Goal: Task Accomplishment & Management: Use online tool/utility

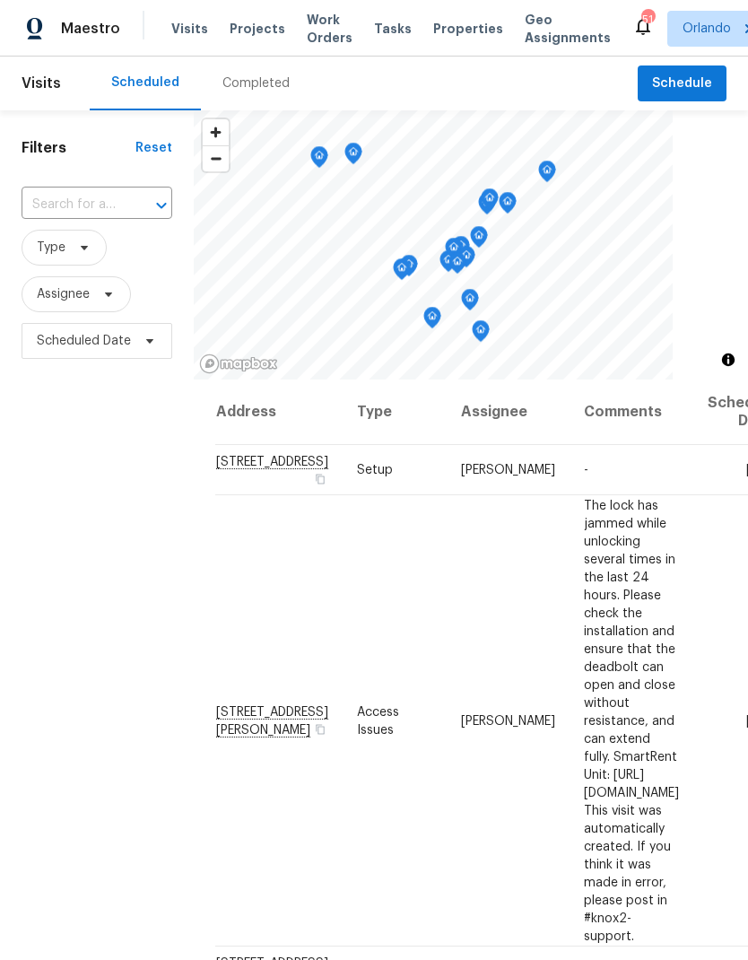
click at [247, 13] on div "Visits Projects Work Orders Tasks Properties Geo Assignments" at bounding box center [401, 29] width 461 height 36
click at [258, 34] on span "Projects" at bounding box center [258, 29] width 56 height 18
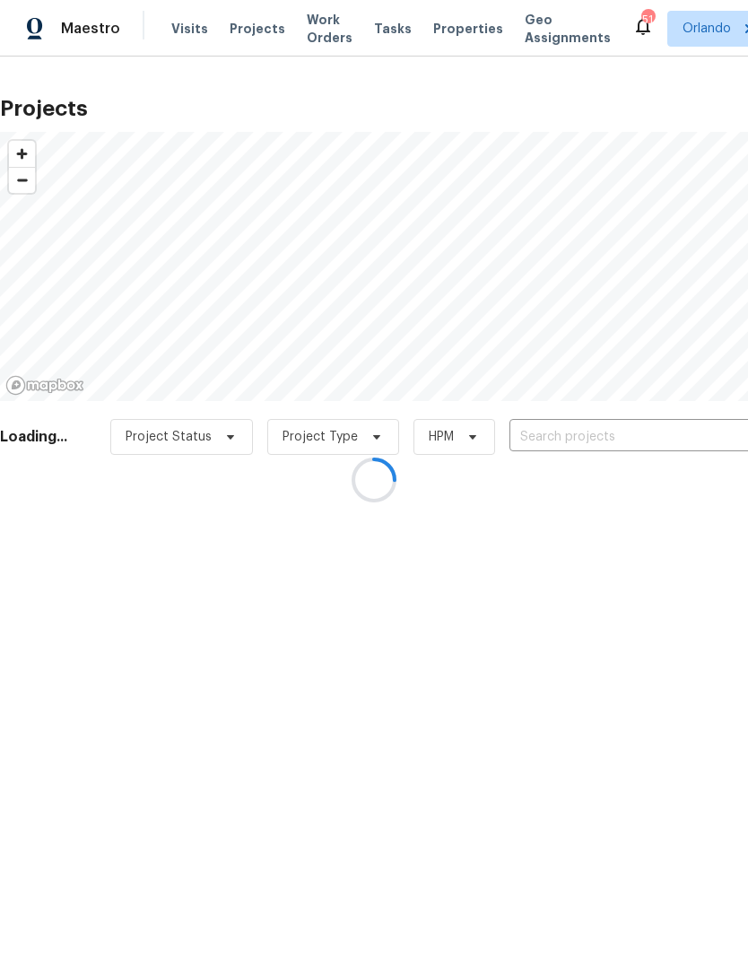
click at [600, 433] on div at bounding box center [374, 480] width 748 height 960
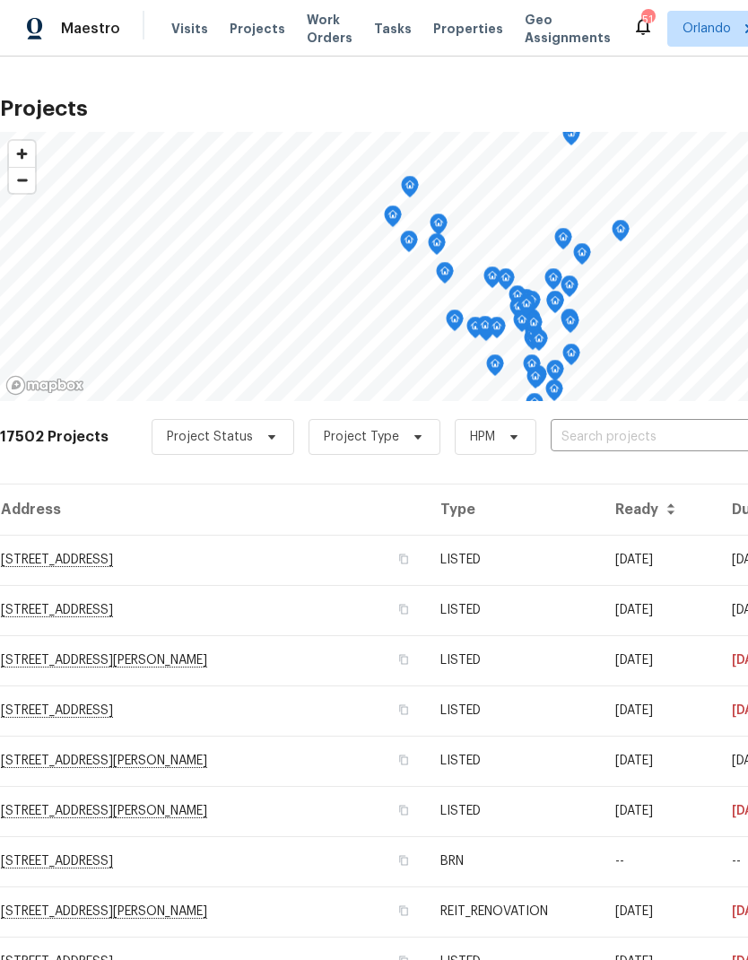
click at [616, 424] on input "text" at bounding box center [654, 438] width 206 height 28
type input "1730"
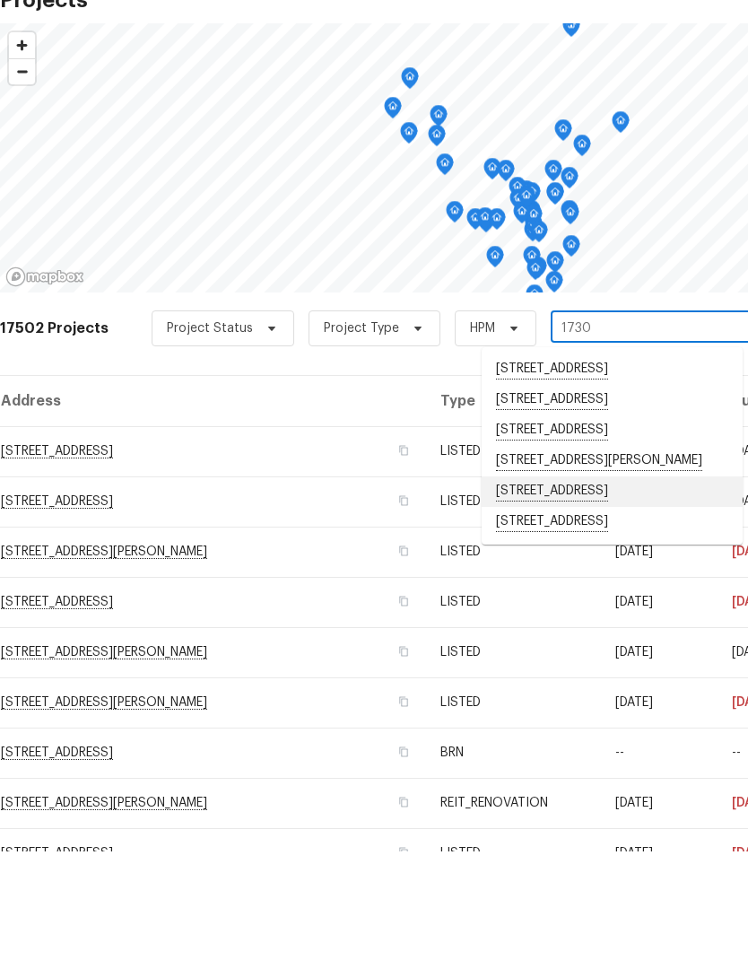
click at [617, 585] on li "[STREET_ADDRESS]" at bounding box center [612, 600] width 261 height 31
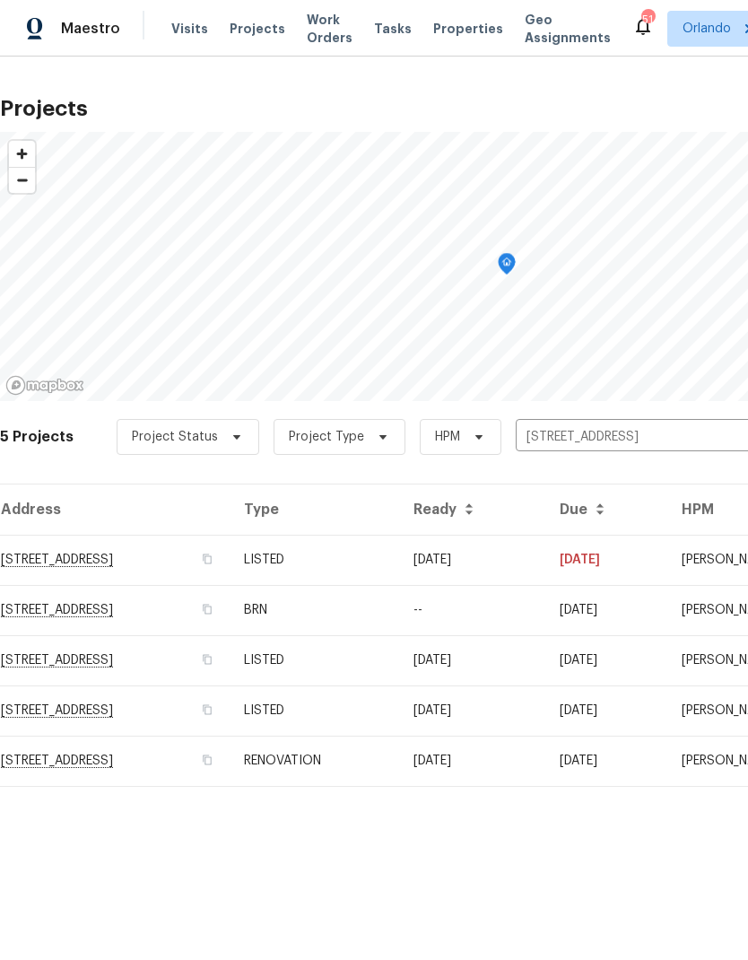
click at [546, 576] on td "[DATE]" at bounding box center [472, 560] width 146 height 50
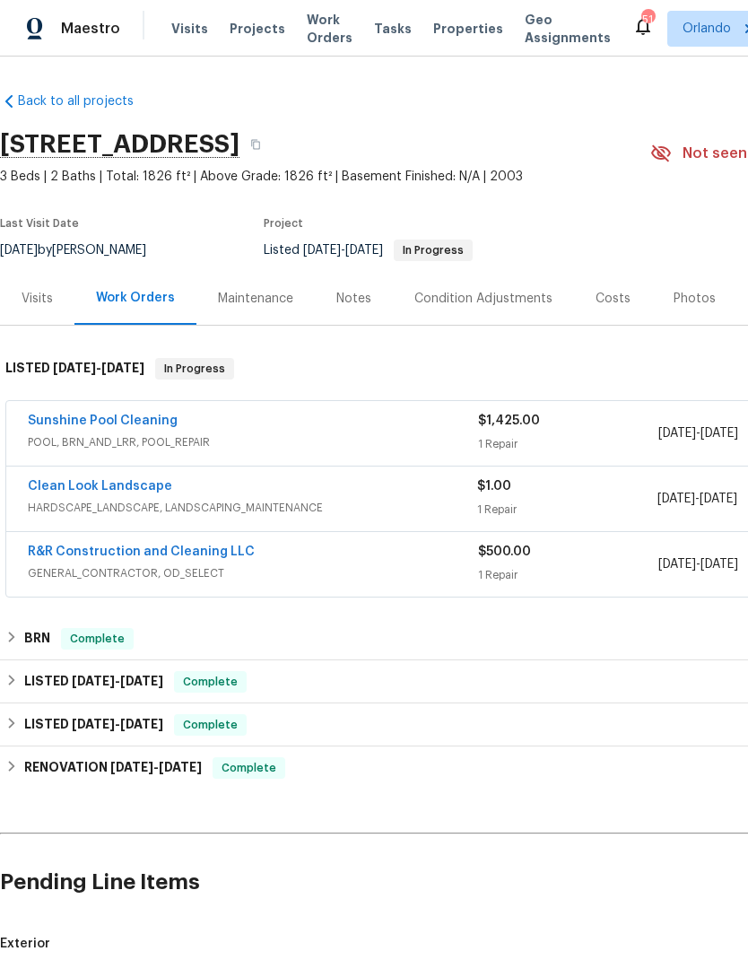
click at [249, 284] on div "Maintenance" at bounding box center [256, 298] width 118 height 53
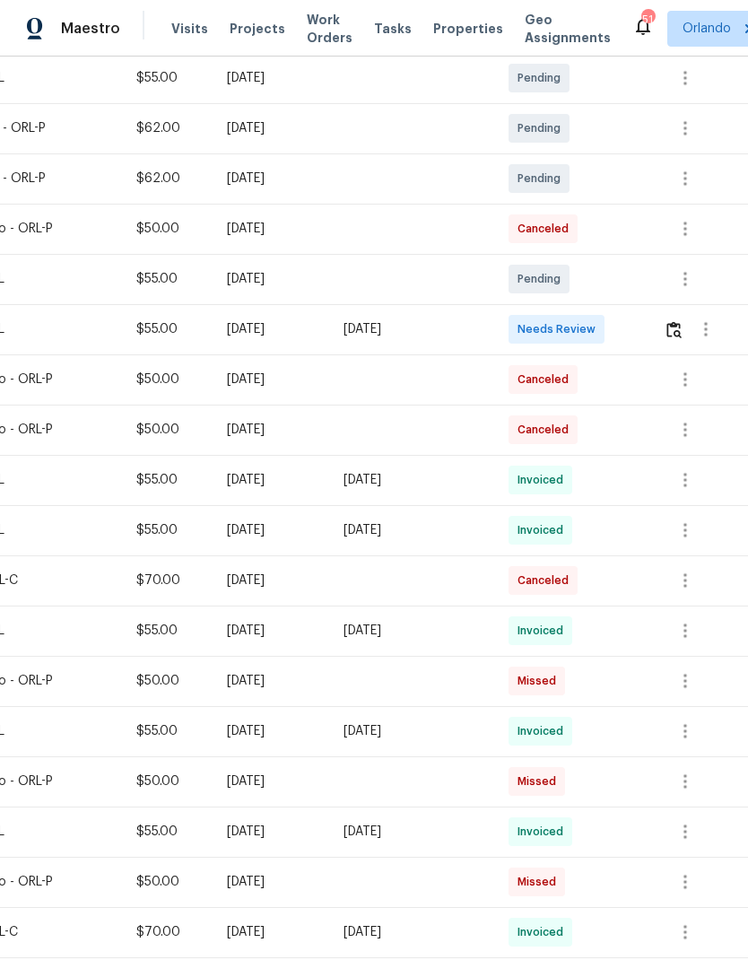
scroll to position [342, 266]
click at [596, 334] on span "Needs Review" at bounding box center [560, 329] width 85 height 18
click at [682, 332] on img "button" at bounding box center [674, 329] width 15 height 17
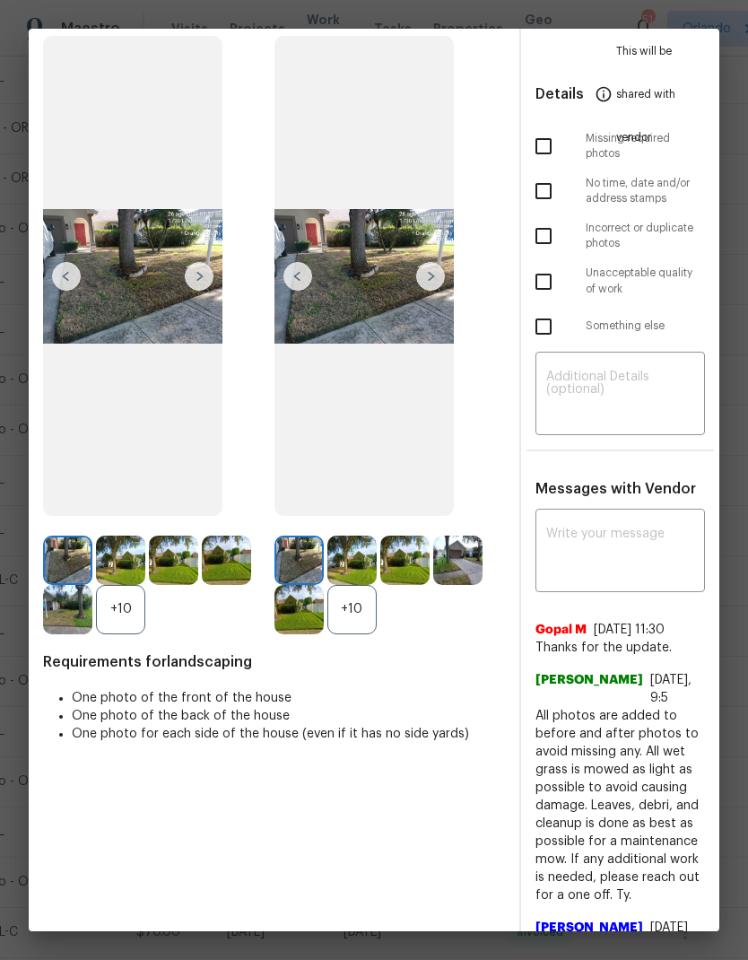
scroll to position [102, 0]
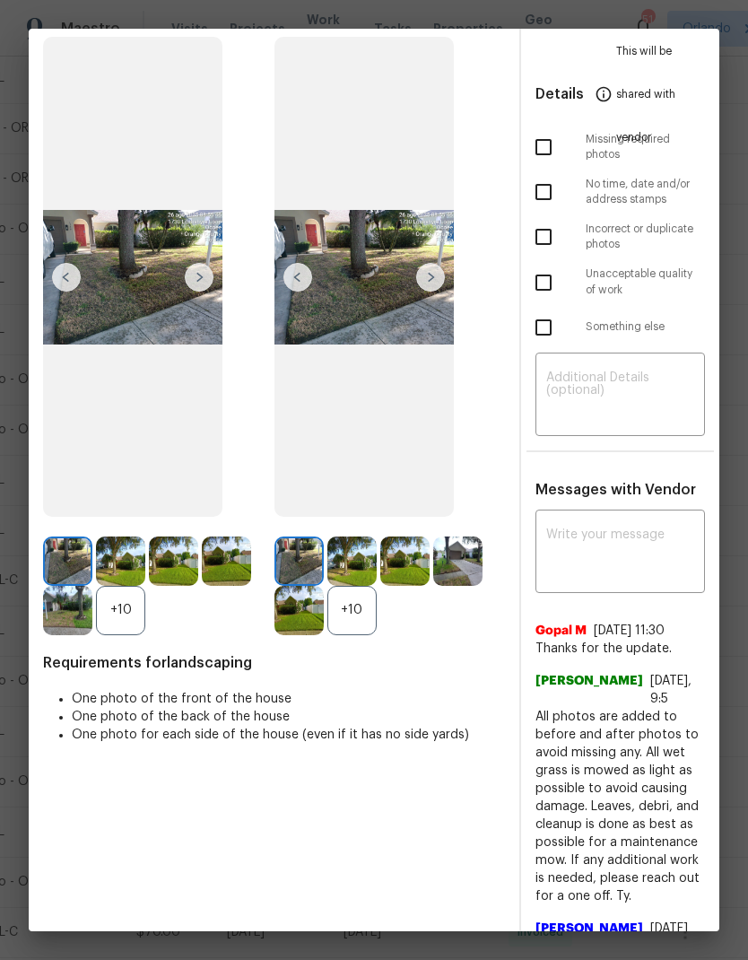
click at [122, 586] on img at bounding box center [120, 561] width 49 height 49
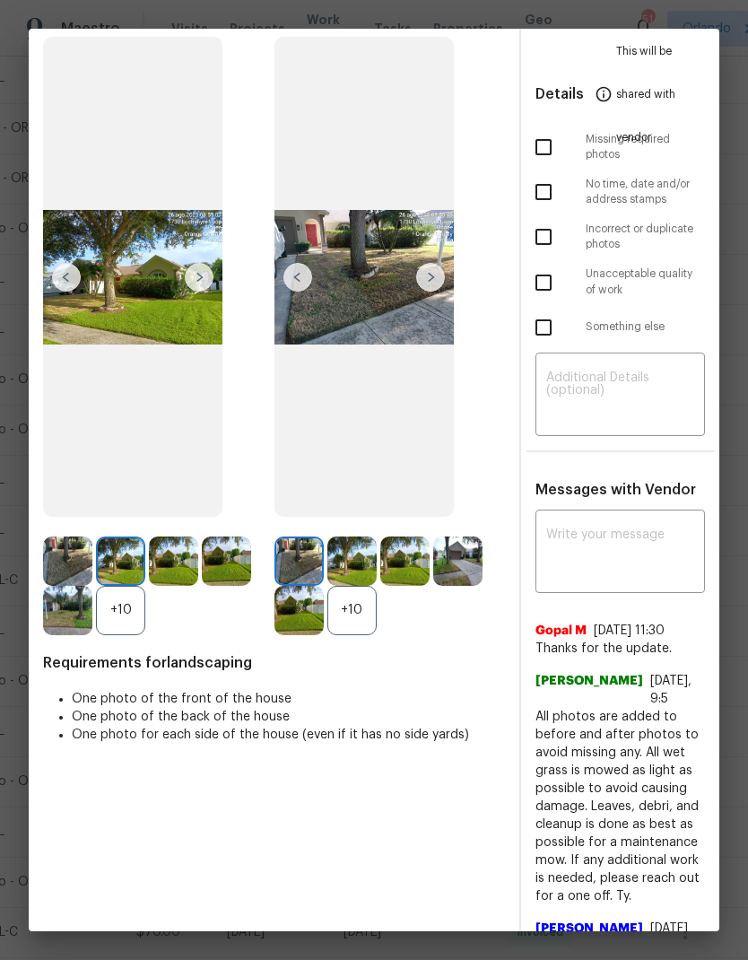
click at [152, 586] on img at bounding box center [173, 561] width 49 height 49
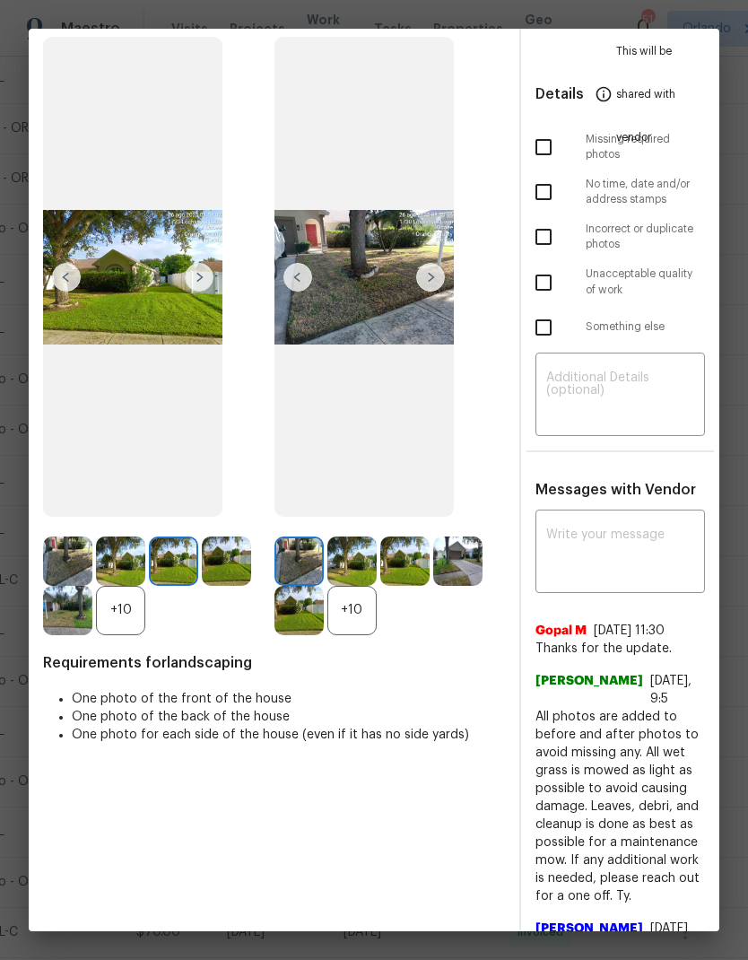
click at [225, 635] on div "+10" at bounding box center [159, 586] width 232 height 99
click at [226, 586] on img at bounding box center [226, 561] width 49 height 49
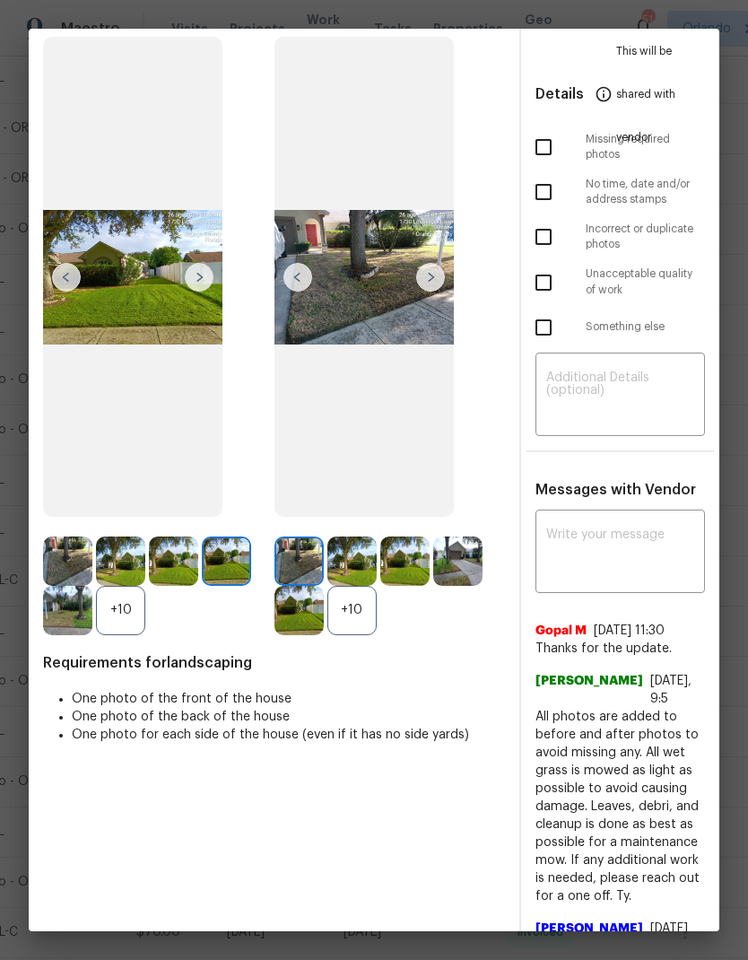
click at [138, 586] on img at bounding box center [120, 561] width 49 height 49
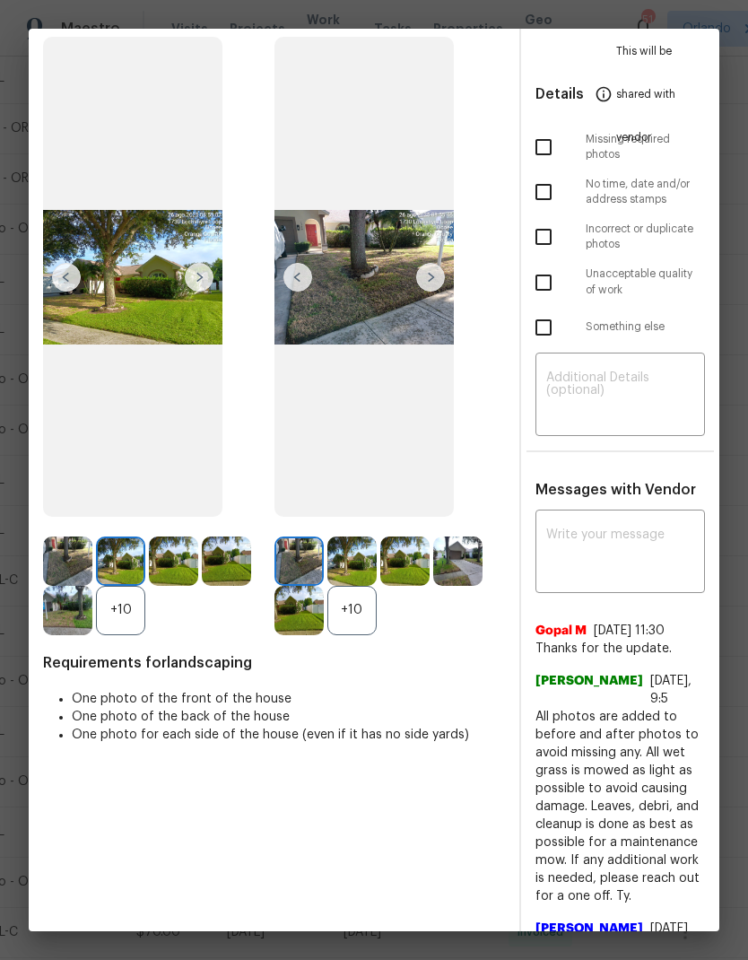
click at [75, 586] on img at bounding box center [67, 561] width 49 height 49
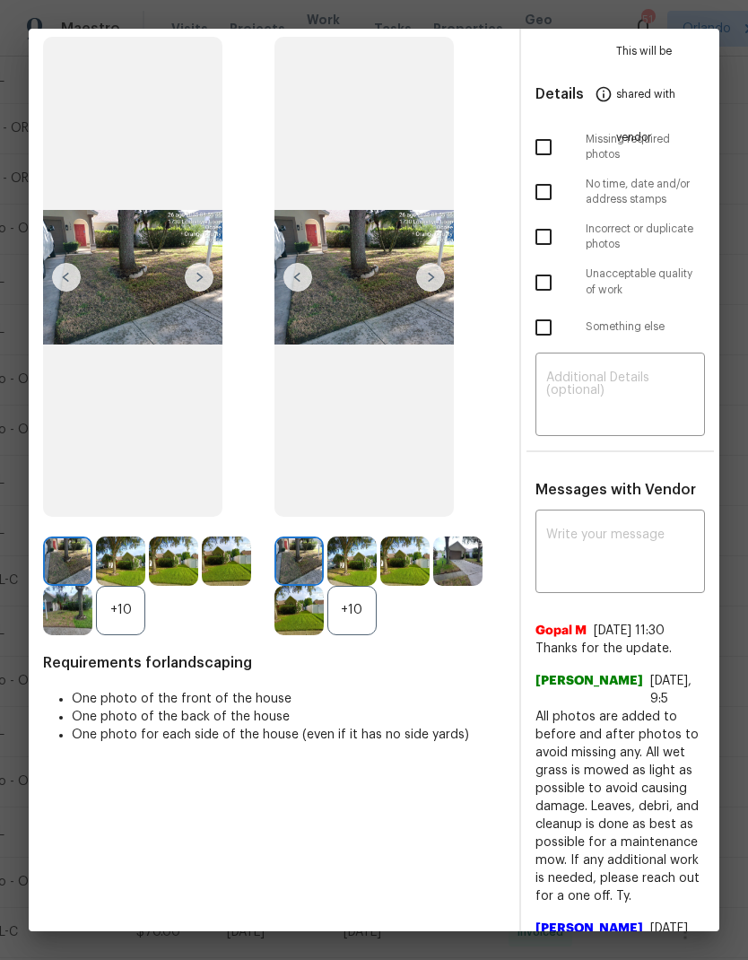
click at [74, 635] on img at bounding box center [67, 610] width 49 height 49
